Goal: Find contact information: Find contact information

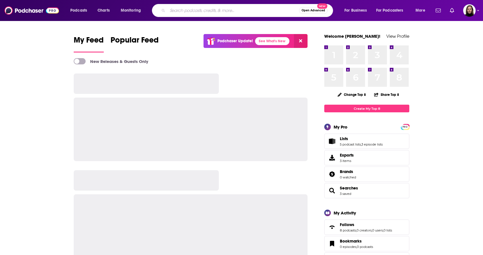
click at [183, 11] on input "Search podcasts, credits, & more..." at bounding box center [234, 10] width 132 height 9
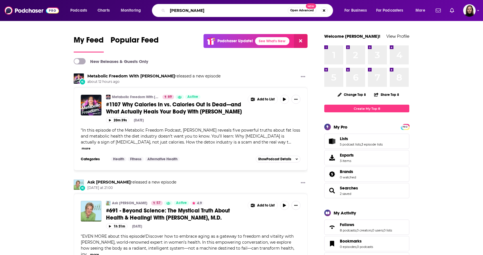
type input "pedram shojai"
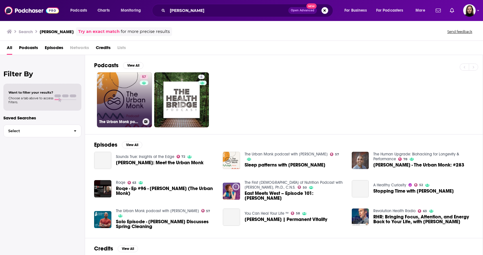
click at [130, 103] on link "57 The Urban Monk podcast with [PERSON_NAME]" at bounding box center [124, 99] width 55 height 55
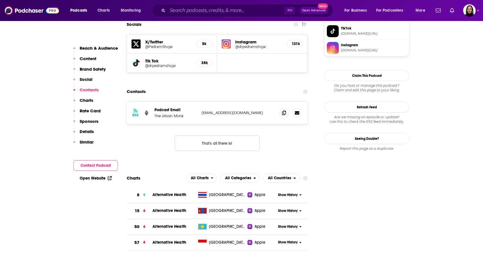
scroll to position [561, 0]
click at [53, 12] on img at bounding box center [32, 10] width 54 height 11
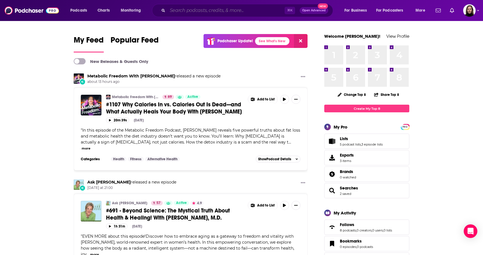
click at [174, 13] on input "Search podcasts, credits, & more..." at bounding box center [226, 10] width 117 height 9
click at [179, 7] on input "Search podcasts, credits, & more..." at bounding box center [226, 10] width 117 height 9
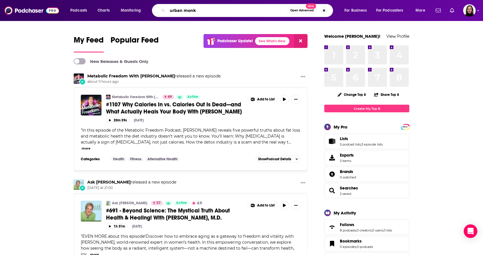
type input "urban monk"
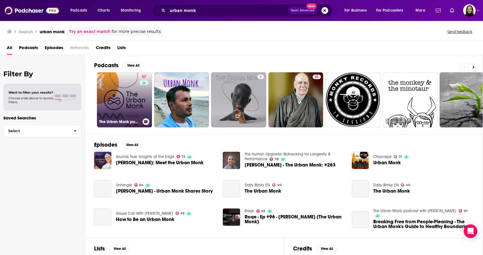
click at [130, 101] on link "57 The Urban Monk podcast with [PERSON_NAME]" at bounding box center [124, 99] width 55 height 55
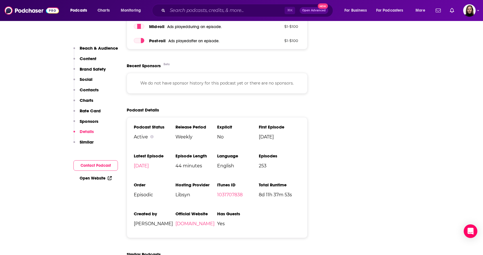
scroll to position [891, 0]
click at [107, 166] on button "Contact Podcast" at bounding box center [95, 165] width 45 height 10
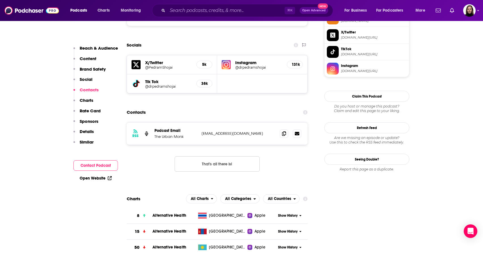
scroll to position [540, 0]
click at [285, 131] on icon at bounding box center [284, 133] width 4 height 5
